Goal: Transaction & Acquisition: Subscribe to service/newsletter

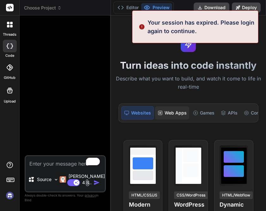
scroll to position [0, 91]
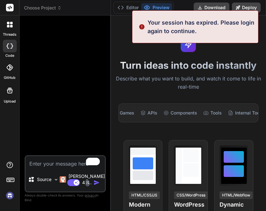
type textarea "x"
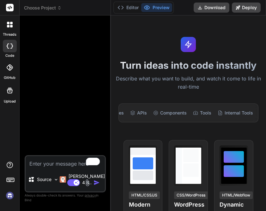
scroll to position [0, 0]
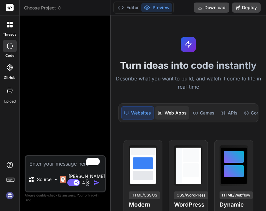
click at [167, 112] on div "Web Apps" at bounding box center [172, 112] width 34 height 13
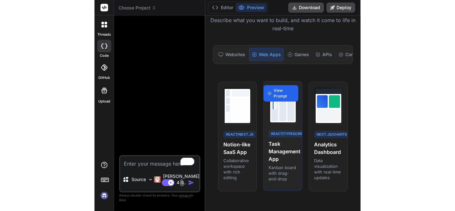
scroll to position [64, 0]
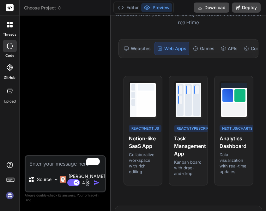
click at [6, 43] on div at bounding box center [10, 46] width 14 height 13
click at [57, 162] on textarea "To enrich screen reader interactions, please activate Accessibility in Grammarl…" at bounding box center [65, 161] width 79 height 11
click at [62, 165] on textarea "To enrich screen reader interactions, please activate Accessibility in Grammarl…" at bounding box center [65, 161] width 79 height 11
type textarea "n"
type textarea "x"
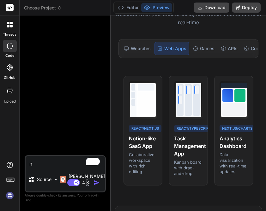
type textarea "na"
type textarea "x"
type textarea "nas"
type textarea "x"
type textarea "nasd"
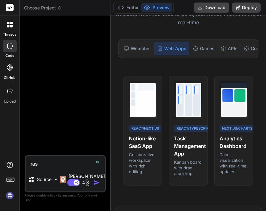
type textarea "x"
type textarea "nasdd"
type textarea "x"
type textarea "nasdda"
type textarea "x"
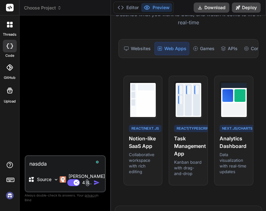
type textarea "nasddaq"
type textarea "x"
type textarea "nasddaq"
type textarea "x"
type textarea "nasddaq a"
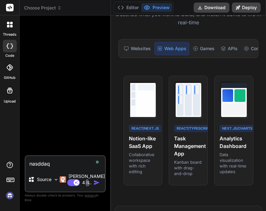
type textarea "x"
type textarea "nasddaq"
type textarea "x"
type textarea "nasddaq p"
type textarea "x"
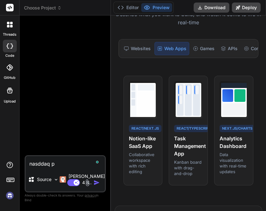
type textarea "nasddaq pr"
type textarea "x"
type textarea "nasddaq pro"
type textarea "x"
type textarea "nasddaq pro"
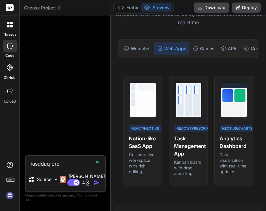
type textarea "x"
type textarea "nasddaq pro a"
type textarea "x"
type textarea "nasddaq pro ai"
type textarea "x"
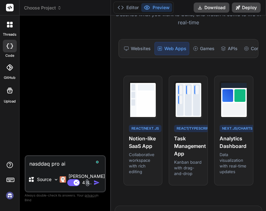
type textarea "nasddaq pro ai"
type textarea "x"
type textarea "nasddaq pro ai p"
type textarea "x"
type textarea "nasddaq pro ai pr"
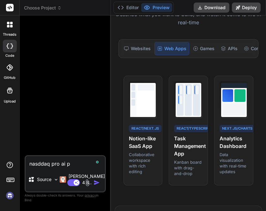
type textarea "x"
type textarea "nasddaq pro ai pre"
type textarea "x"
type textarea "nasddaq pro ai pred"
type textarea "x"
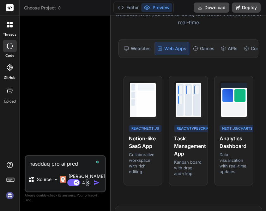
type textarea "nasddaq pro ai predi"
type textarea "x"
type textarea "nasddaq pro ai predif"
type textarea "x"
type textarea "nasddaq pro ai prediff"
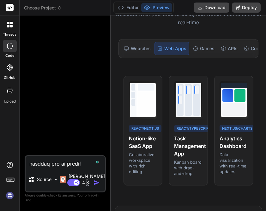
type textarea "x"
type textarea "nasddaq pro ai predif"
type textarea "x"
type textarea "nasddaq pro ai predi"
type textarea "x"
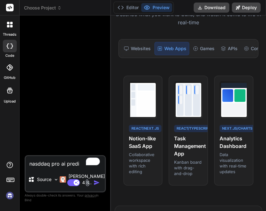
type textarea "nasddaq pro ai predic"
type textarea "x"
type textarea "nasddaq pro ai predict"
type textarea "x"
type textarea "nasddaq pro ai predict"
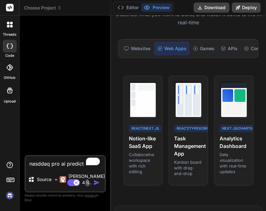
type textarea "x"
type textarea "nasddaq pro ai predict f"
type textarea "x"
type textarea "nasddaq pro ai predict"
type textarea "x"
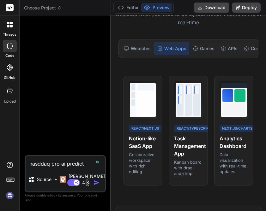
type textarea "nasddaq pro ai predict"
type textarea "x"
type textarea "nasddaq pro ai predict,"
type textarea "x"
type textarea "nasddaq pro ai predict,"
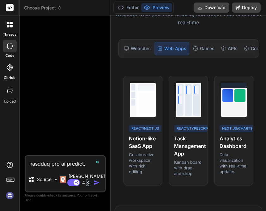
type textarea "x"
type textarea "nasddaq pro ai predict,"
type textarea "x"
type textarea "nasddaq pro ai predict"
type textarea "x"
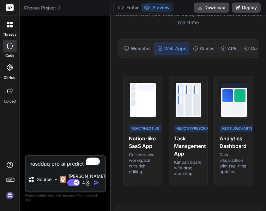
type textarea "nasddaq pro ai predict<"
type textarea "x"
type textarea "nasddaq pro ai predict"
type textarea "x"
type textarea "nasddaq pro ai predict,"
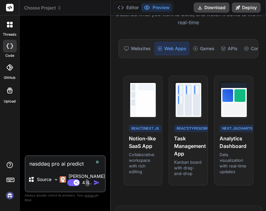
type textarea "x"
type textarea "nasddaq pro ai predict,"
type textarea "x"
type textarea "nasddaq pro ai predict,"
type textarea "x"
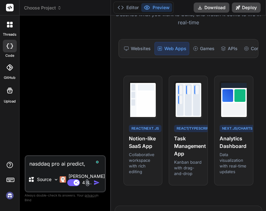
type textarea "nasddaq pro ai predict, f"
type textarea "x"
type textarea "nasddaq pro ai predict, fe"
type textarea "x"
type textarea "nasddaq pro ai predict, fee"
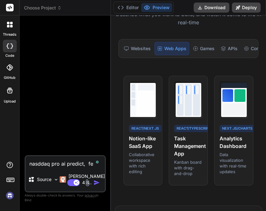
type textarea "x"
type textarea "nasddaq pro ai predict, feed"
type textarea "x"
type textarea "nasddaq pro ai predict, feed"
type textarea "x"
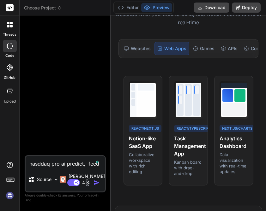
type textarea "nasddaq pro ai predict, feed t"
type textarea "x"
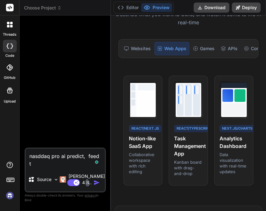
type textarea "nasddaq pro ai predict, feed th"
type textarea "x"
type textarea "nasddaq pro ai predict, feed the"
type textarea "x"
type textarea "nasddaq pro ai predict, feed the"
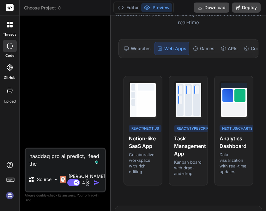
type textarea "x"
type textarea "nasddaq pro ai predict, feed the d"
type textarea "x"
type textarea "nasddaq pro ai predict, feed the da"
type textarea "x"
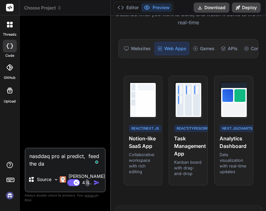
type textarea "nasddaq pro ai predict, feed the dat"
type textarea "x"
type textarea "nasddaq pro ai predict, feed the date"
type textarea "x"
type textarea "nasddaq pro ai predict, feed the dat"
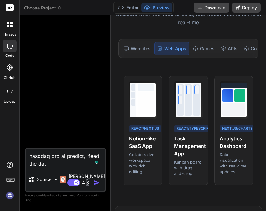
type textarea "x"
type textarea "nasddaq pro ai predict, feed the data"
type textarea "x"
type textarea "nasddaq pro ai predict, feed the data"
type textarea "x"
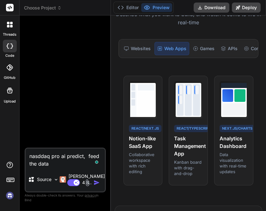
type textarea "nasddaq pro ai predict, feed the data f"
type textarea "x"
type textarea "nasddaq pro ai predict, feed the data fr"
type textarea "x"
type textarea "nasddaq pro ai predict, feed the data fro"
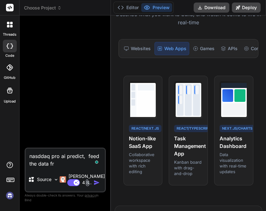
type textarea "x"
type textarea "nasddaq pro ai predict, feed the data from"
type textarea "x"
type textarea "nasddaq pro ai predict, feed the data from"
type textarea "x"
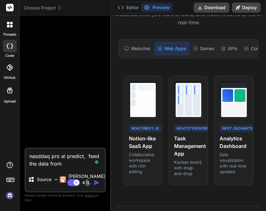
type textarea "nasddaq pro ai predict, feed the data from w"
type textarea "x"
type textarea "nasddaq pro ai predict, feed the data from we"
type textarea "x"
type textarea "nasddaq pro ai predict, feed the data from wen"
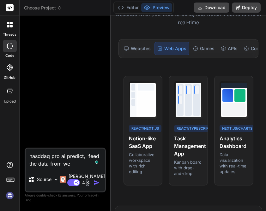
type textarea "x"
type textarea "nasddaq pro ai predict, feed the data from we"
type textarea "x"
type textarea "nasddaq pro ai predict, feed the data from w"
type textarea "x"
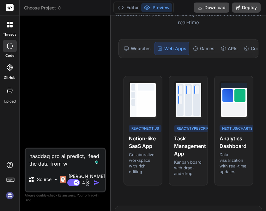
type textarea "nasddaq pro ai predict, feed the data from"
type textarea "x"
type textarea "nasddaq pro ai predict, feed the data from t"
type textarea "x"
type textarea "nasddaq pro ai predict, feed the data from th"
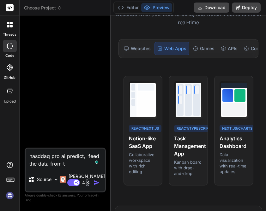
type textarea "x"
type textarea "nasddaq pro ai predict, feed the data from the"
type textarea "x"
type textarea "nasddaq pro ai predict, feed the data from the"
type textarea "x"
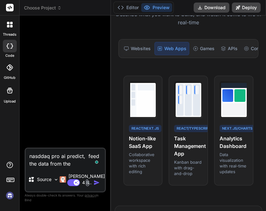
type textarea "nasddaq pro ai predict, feed the data from the w"
type textarea "x"
type textarea "nasddaq pro ai predict, feed the data from the we"
type textarea "x"
type textarea "nasddaq pro ai predict, feed the data from the web"
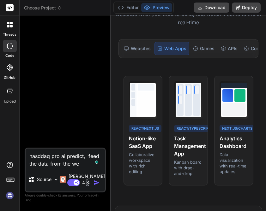
type textarea "x"
type textarea "nasddaq pro ai predict, feed the data from the webs"
type textarea "x"
type textarea "nasddaq pro ai predict, feed the data from the websc"
type textarea "x"
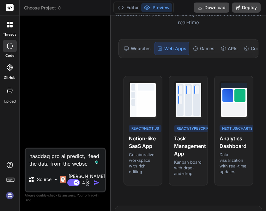
type textarea "nasddaq pro ai predict, feed the data from the webscr"
type textarea "x"
type textarea "nasddaq pro ai predict, feed the data from the webscra"
type textarea "x"
type textarea "nasddaq pro ai predict, feed the data from the webscrap"
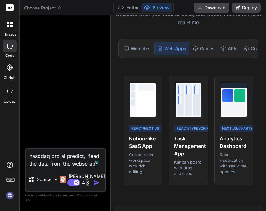
type textarea "x"
type textarea "nasddaq pro ai predict, feed the data from the webscrapp"
type textarea "x"
type textarea "nasddaq pro ai predict, feed the data from the webscrappi"
type textarea "x"
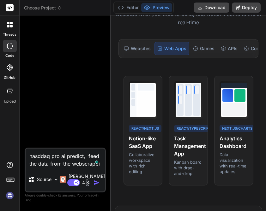
type textarea "nasddaq pro ai predict, feed the data from the webscrappin"
type textarea "x"
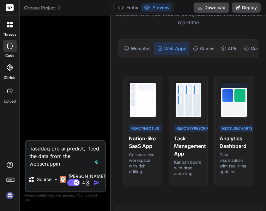
type textarea "nasddaq pro ai predict, feed the data from the webscrapping"
type textarea "x"
type textarea "nasddaq pro ai predict, feed the data from the webscrappingg"
type textarea "x"
type textarea "nasddaq pro ai predict, feed the data from the webscrappingg"
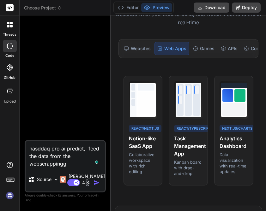
type textarea "x"
type textarea "nasddaq pro ai predict, feed the data from the webscrappingg f"
type textarea "x"
type textarea "nasddaq pro ai predict, feed the data from the webscrappingg fr"
type textarea "x"
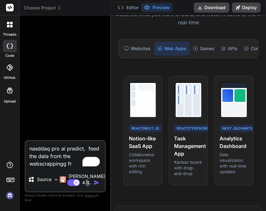
type textarea "nasddaq pro ai predict, feed the data from the webscrappingg fro"
type textarea "x"
type textarea "nasddaq pro ai predict, feed the data from the webscrappingg from"
type textarea "x"
type textarea "nasddaq pro ai predict, feed the data from the webscrappingg from"
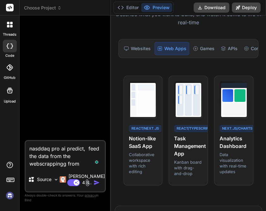
type textarea "x"
type textarea "nasddaq pro ai predict, feed the data from the webscrappingg from a"
type textarea "x"
type textarea "nasddaq pro ai predict, feed the data from the webscrappingg from al"
type textarea "x"
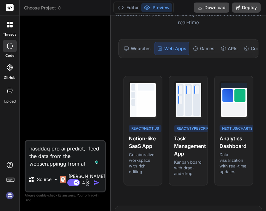
type textarea "nasddaq pro ai predict, feed the data from the webscrappingg from all"
type textarea "x"
type textarea "nasddaq pro ai predict, feed the data from the webscrappingg from all"
type textarea "x"
type textarea "nasddaq pro ai predict, feed the data from the webscrappingg from all o"
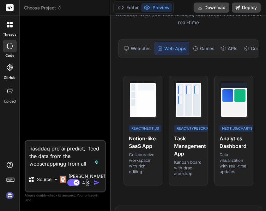
type textarea "x"
type textarea "nasddaq pro ai predict, feed the data from the webscrappingg from all ov"
type textarea "x"
type textarea "nasddaq pro ai predict, feed the data from the webscrappingg from all ove"
type textarea "x"
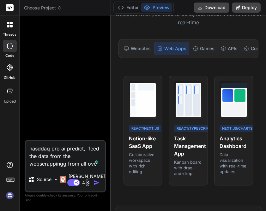
type textarea "nasddaq pro ai predict, feed the data from the webscrappingg from all over"
type textarea "x"
type textarea "nasddaq pro ai predict, feed the data from the webscrappingg from all over"
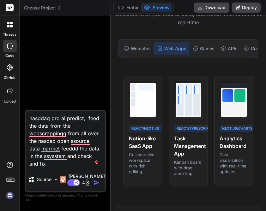
click at [95, 182] on img "button" at bounding box center [97, 183] width 6 height 6
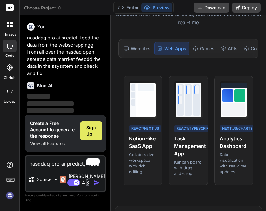
click at [88, 129] on span "Sign Up" at bounding box center [91, 131] width 10 height 13
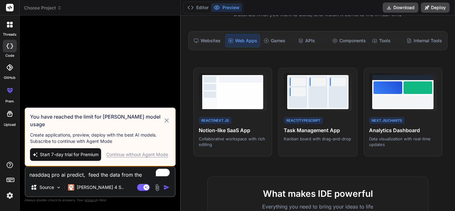
click at [85, 155] on span "Start 7-day trial for Premium" at bounding box center [69, 155] width 59 height 6
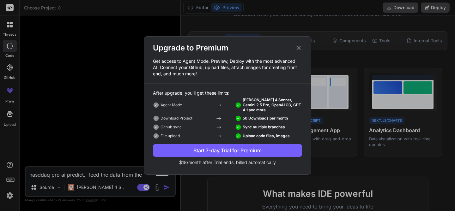
click at [210, 150] on div "Start 7-day Trial for Premium" at bounding box center [227, 151] width 149 height 8
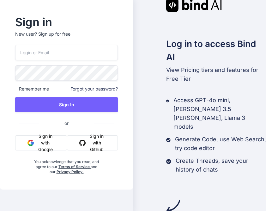
click at [38, 151] on button "Sign in with Google" at bounding box center [41, 143] width 52 height 15
